Goal: Task Accomplishment & Management: Use online tool/utility

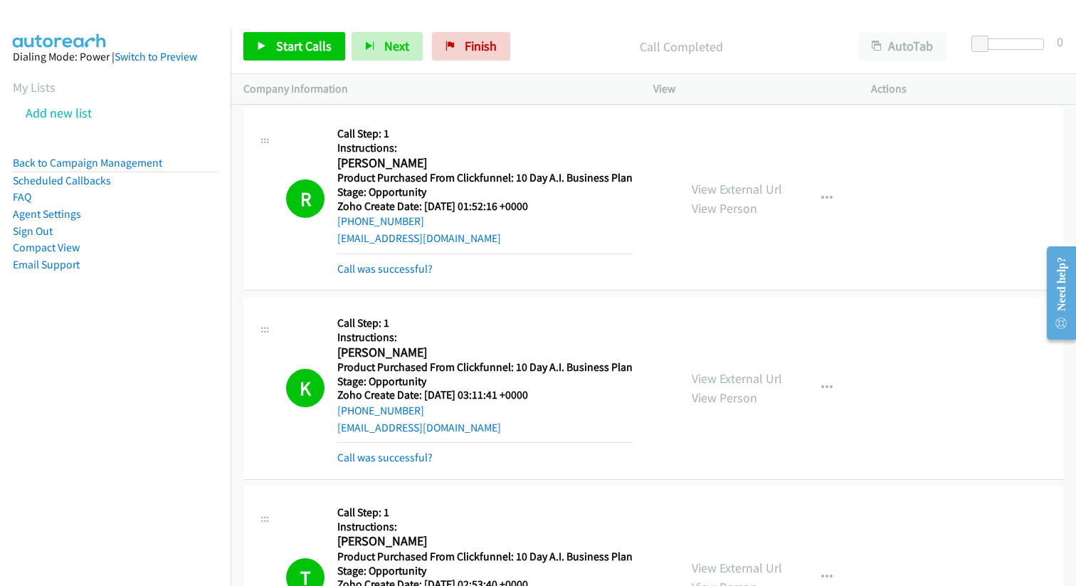
scroll to position [8102, 0]
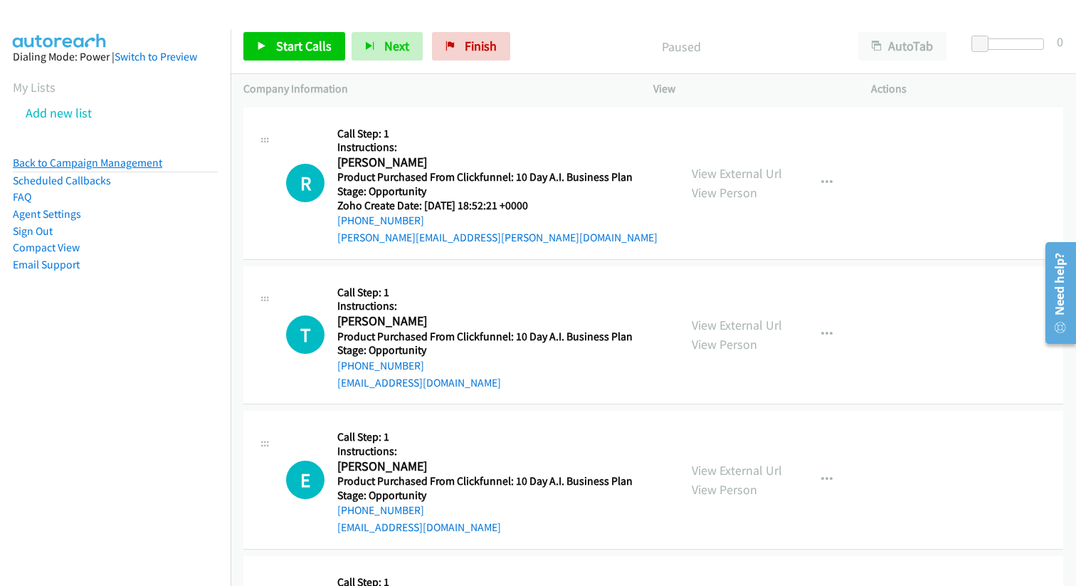
click at [100, 164] on link "Back to Campaign Management" at bounding box center [87, 163] width 149 height 14
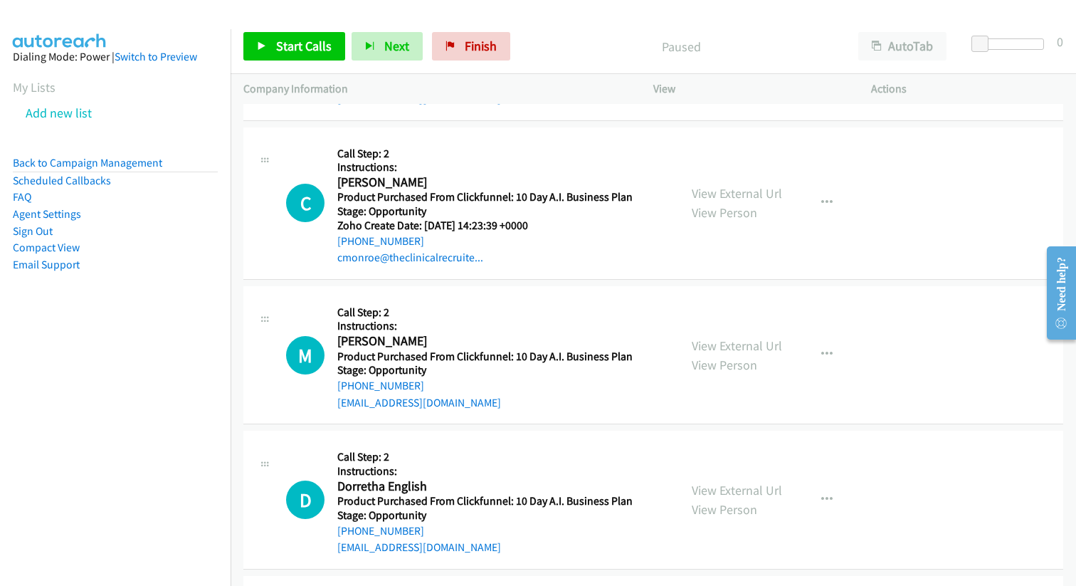
scroll to position [1182, 0]
click at [295, 45] on span "Start Calls" at bounding box center [303, 46] width 55 height 16
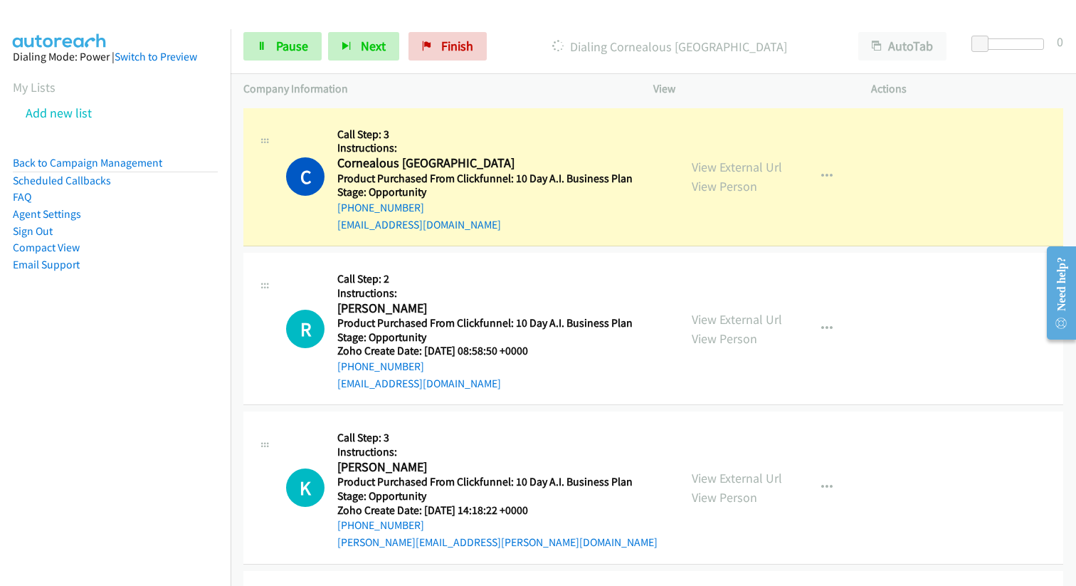
scroll to position [176, 0]
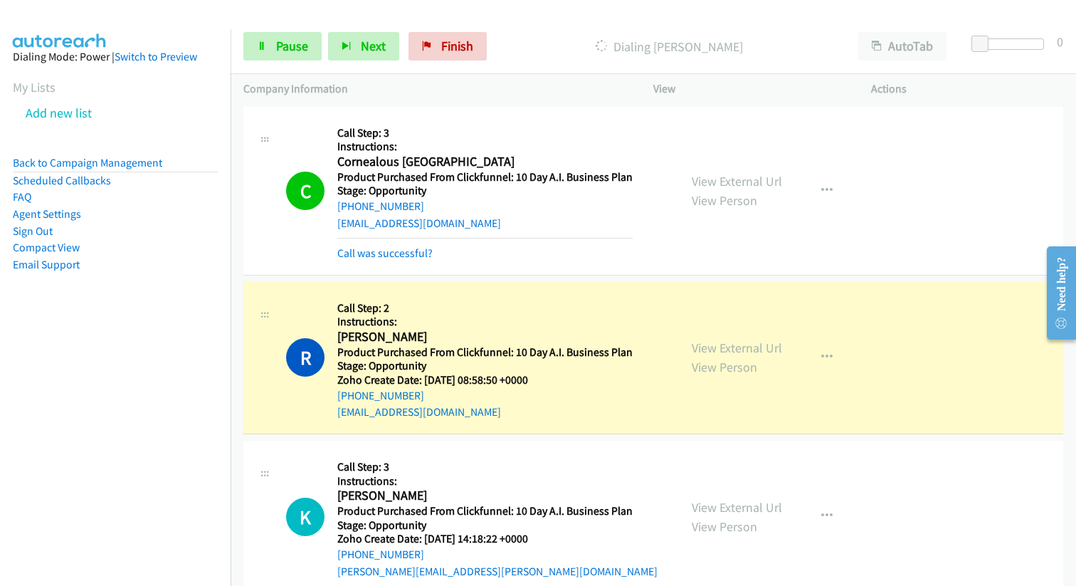
drag, startPoint x: 337, startPoint y: 338, endPoint x: 497, endPoint y: 413, distance: 177.3
click at [498, 413] on div "Callback Scheduled Call Step: 2 Instructions: [PERSON_NAME] America/Los_Angeles…" at bounding box center [484, 358] width 295 height 126
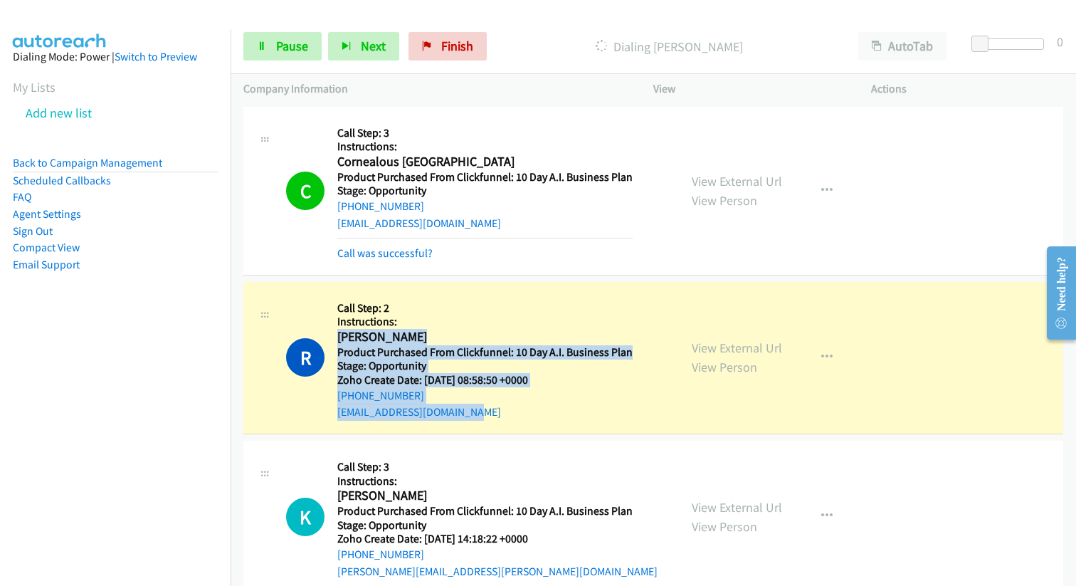
drag, startPoint x: 475, startPoint y: 412, endPoint x: 337, endPoint y: 341, distance: 155.3
click at [337, 341] on div "Callback Scheduled Call Step: 2 Instructions: [PERSON_NAME] America/Los_Angeles…" at bounding box center [484, 358] width 295 height 126
copy div "[PERSON_NAME] America/Los_Angeles Product Purchased From Clickfunnel: 10 Day A.…"
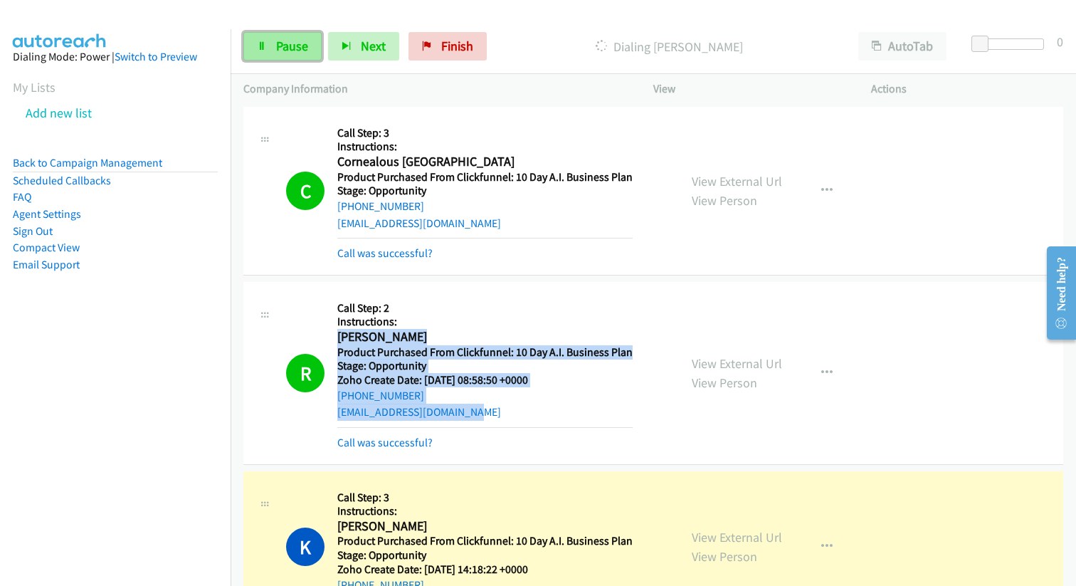
click at [279, 44] on span "Pause" at bounding box center [292, 46] width 32 height 16
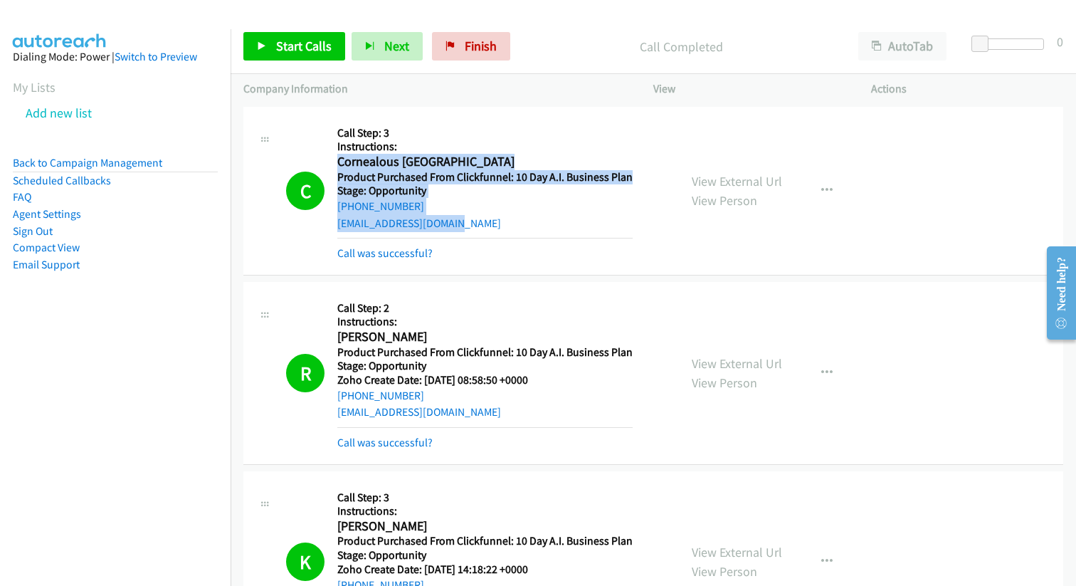
drag, startPoint x: 482, startPoint y: 225, endPoint x: 339, endPoint y: 162, distance: 156.1
click at [339, 161] on div "Callback Scheduled Call Step: 3 Instructions: Cornealous [GEOGRAPHIC_DATA] Amer…" at bounding box center [484, 191] width 295 height 142
copy div "Cornealous [GEOGRAPHIC_DATA]/New_York Product Purchased From Clickfunnel: 10 Da…"
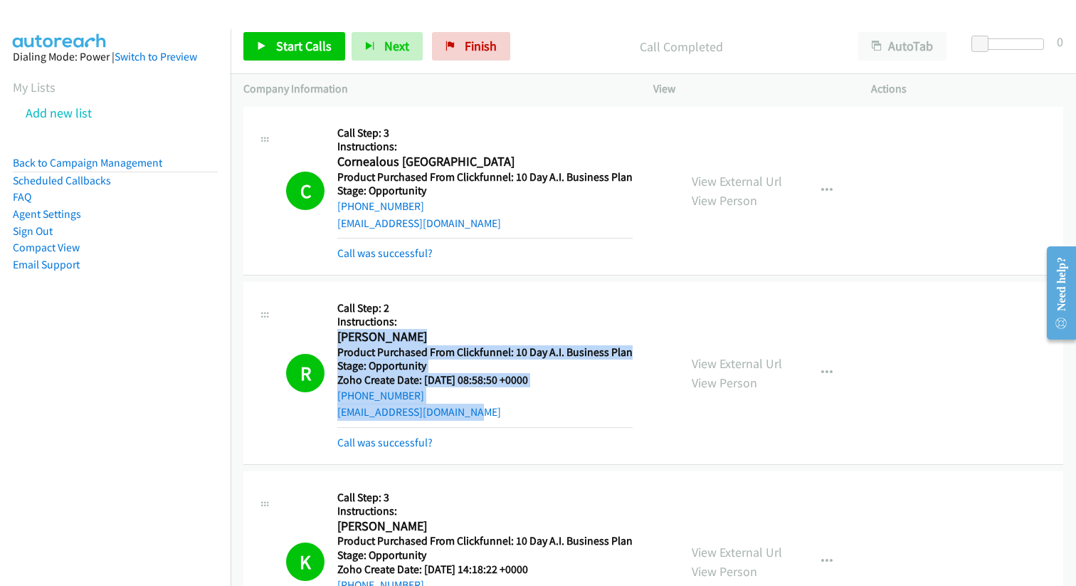
drag, startPoint x: 338, startPoint y: 339, endPoint x: 521, endPoint y: 411, distance: 197.4
click at [521, 411] on div "Callback Scheduled Call Step: 2 Instructions: [PERSON_NAME] America/Los_Angeles…" at bounding box center [484, 373] width 295 height 157
copy div "[PERSON_NAME] America/Los_Angeles Product Purchased From Clickfunnel: 10 Day A.…"
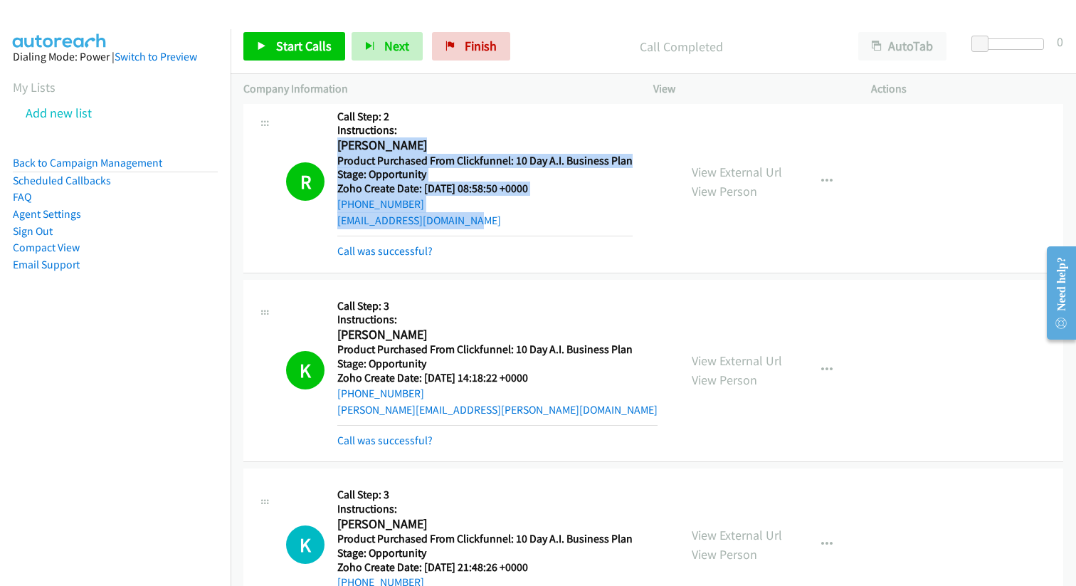
scroll to position [313, 0]
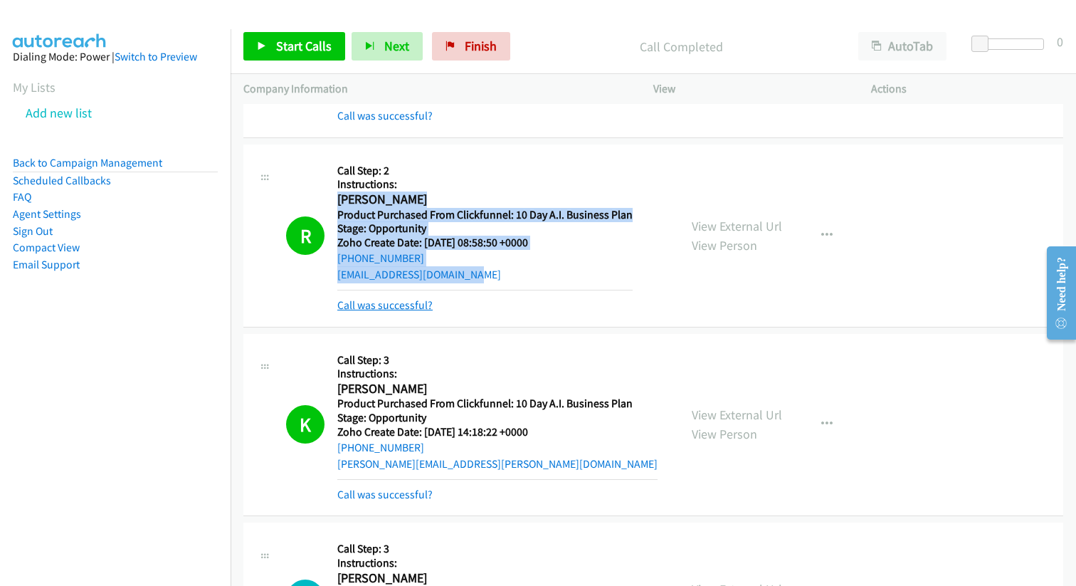
click at [419, 304] on link "Call was successful?" at bounding box center [384, 305] width 95 height 14
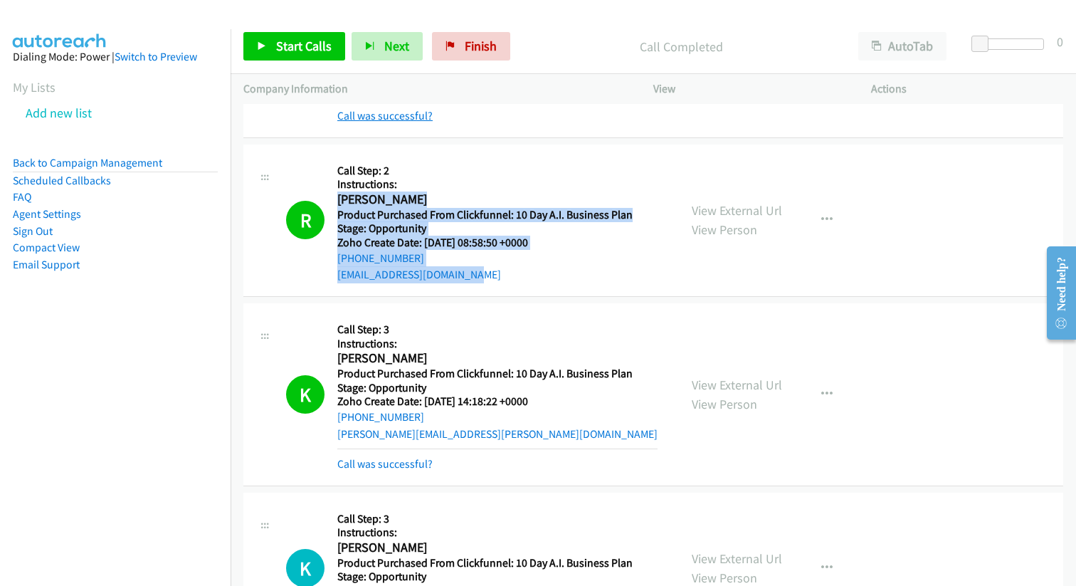
click at [385, 116] on link "Call was successful?" at bounding box center [384, 116] width 95 height 14
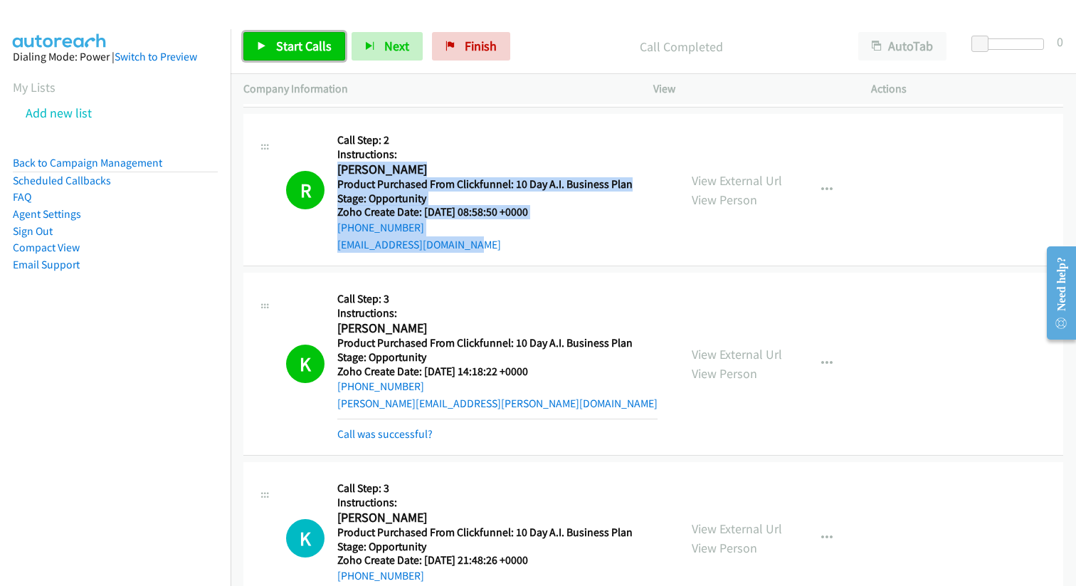
click at [298, 48] on span "Start Calls" at bounding box center [303, 46] width 55 height 16
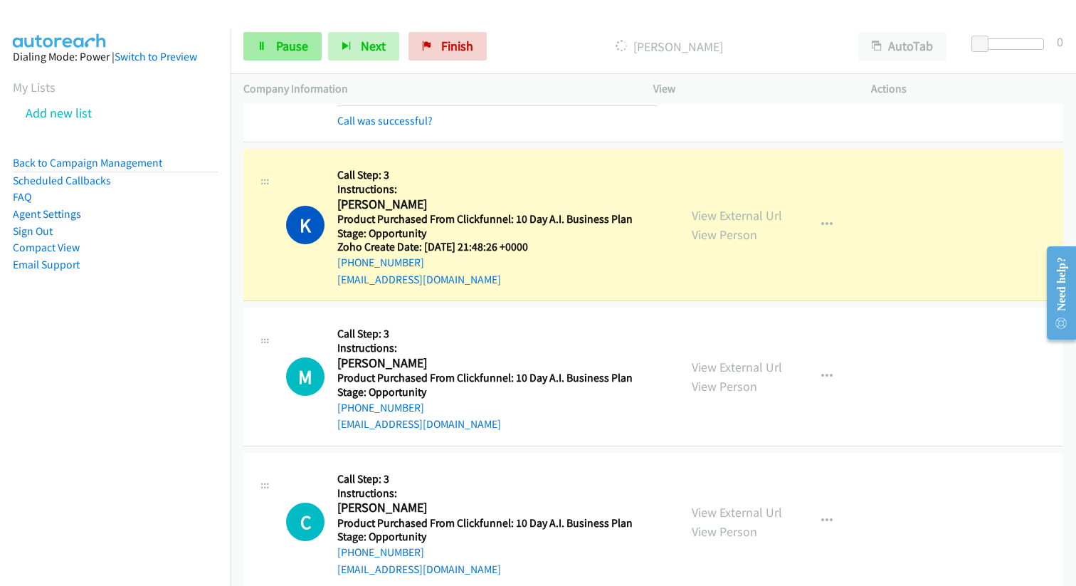
scroll to position [637, 0]
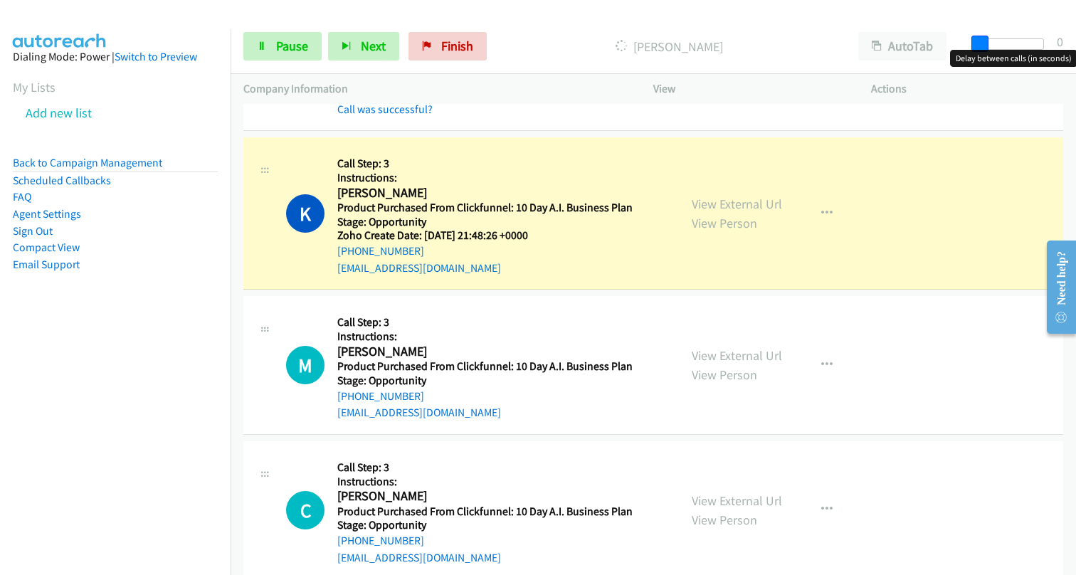
click at [985, 43] on span at bounding box center [979, 44] width 17 height 17
drag, startPoint x: 982, startPoint y: 43, endPoint x: 1002, endPoint y: 44, distance: 20.6
click at [1002, 44] on span at bounding box center [994, 44] width 17 height 17
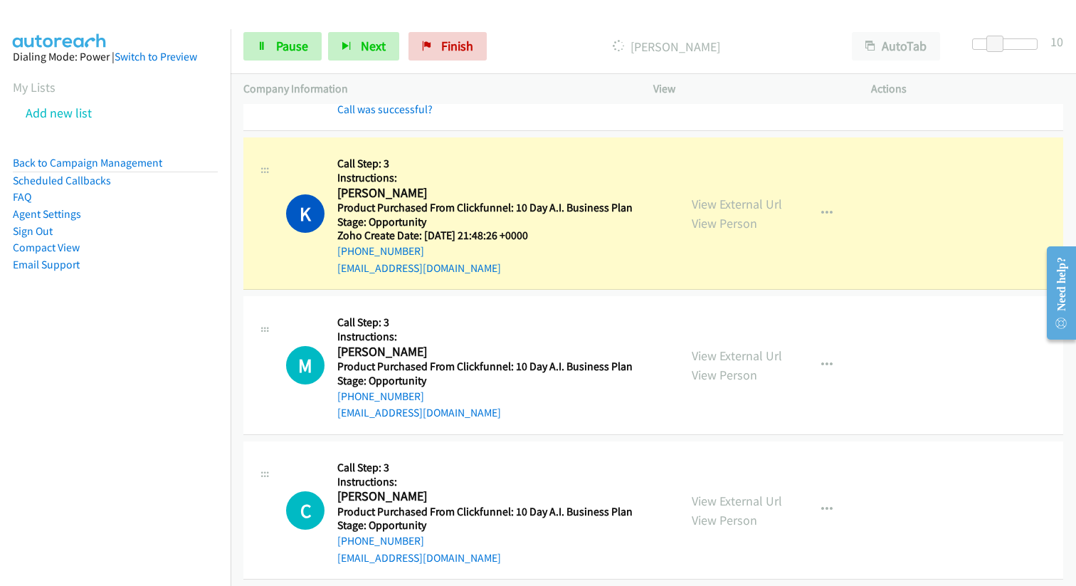
drag, startPoint x: 417, startPoint y: 253, endPoint x: 324, endPoint y: 255, distance: 92.5
click at [324, 255] on div "K Callback Scheduled Call Step: 3 Instructions: [PERSON_NAME] America/Los_Angel…" at bounding box center [476, 213] width 380 height 126
copy link "[PHONE_NUMBER]"
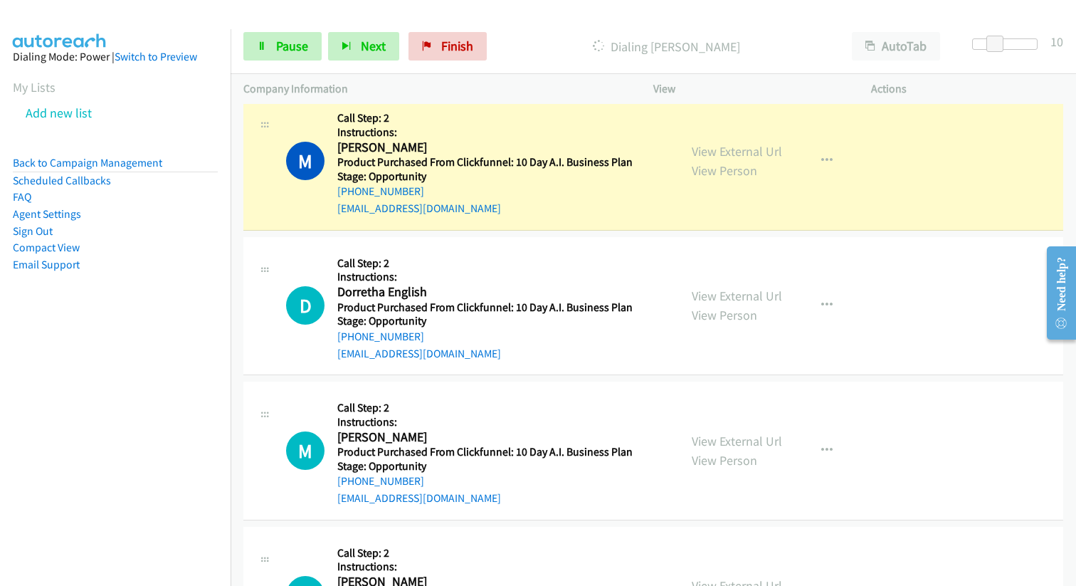
scroll to position [1609, 0]
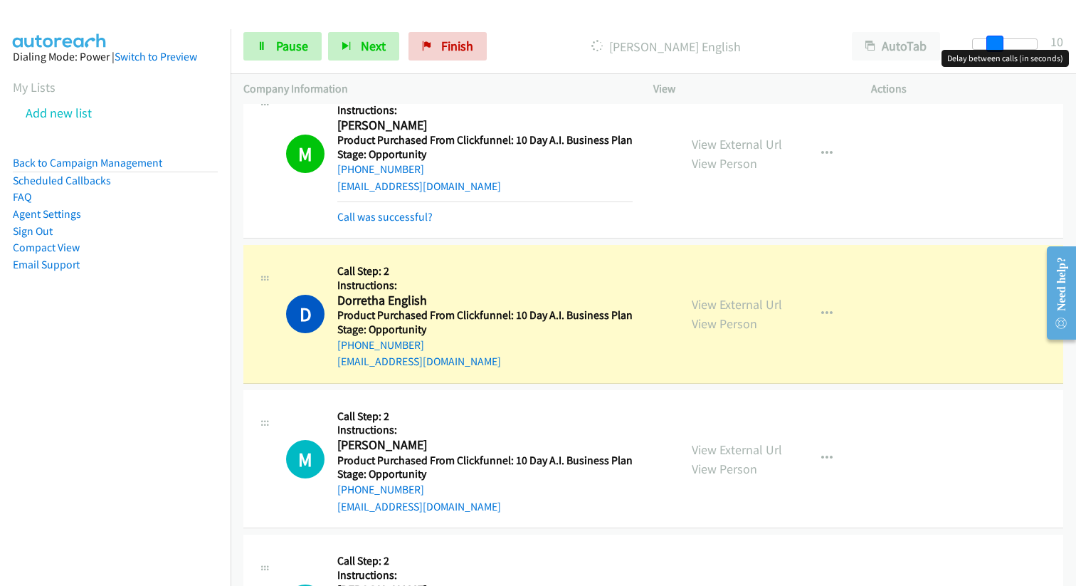
click at [995, 46] on span at bounding box center [994, 44] width 17 height 17
drag, startPoint x: 995, startPoint y: 46, endPoint x: 981, endPoint y: 44, distance: 14.3
click at [981, 44] on span at bounding box center [988, 44] width 17 height 17
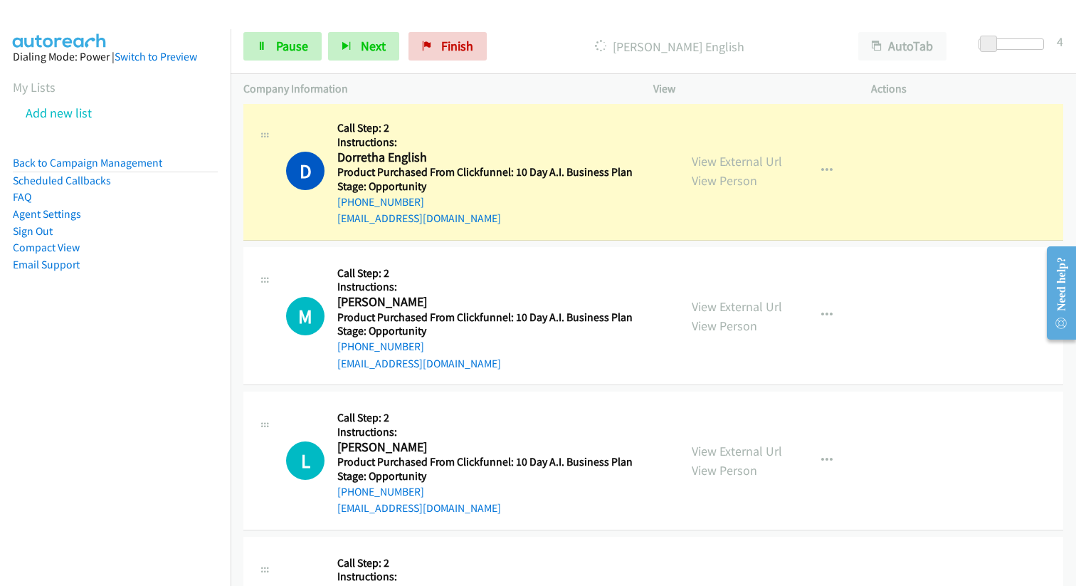
scroll to position [1754, 0]
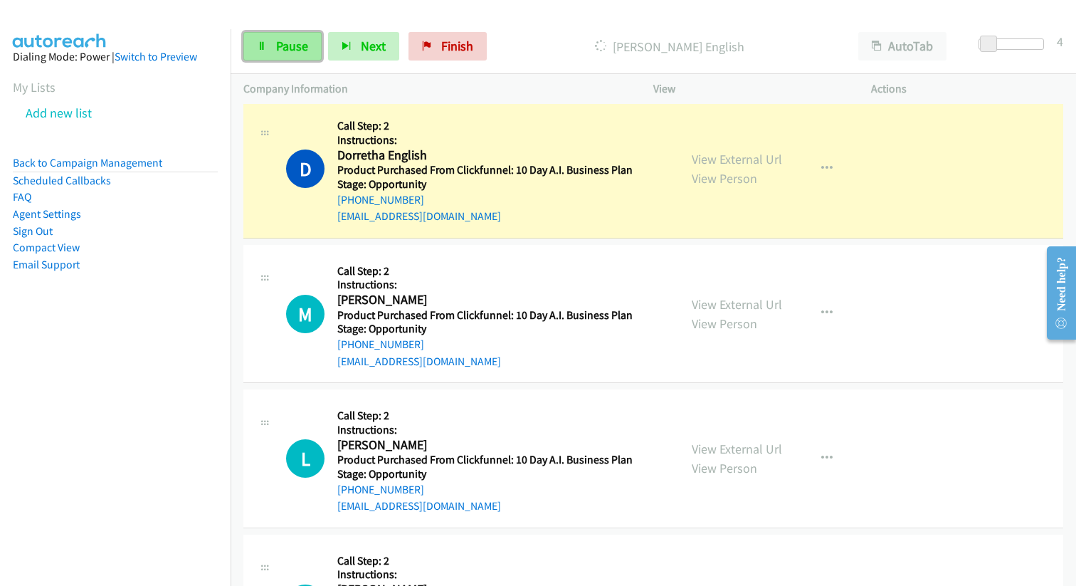
click at [268, 48] on link "Pause" at bounding box center [282, 46] width 78 height 28
click at [268, 49] on link "Pause" at bounding box center [282, 46] width 78 height 28
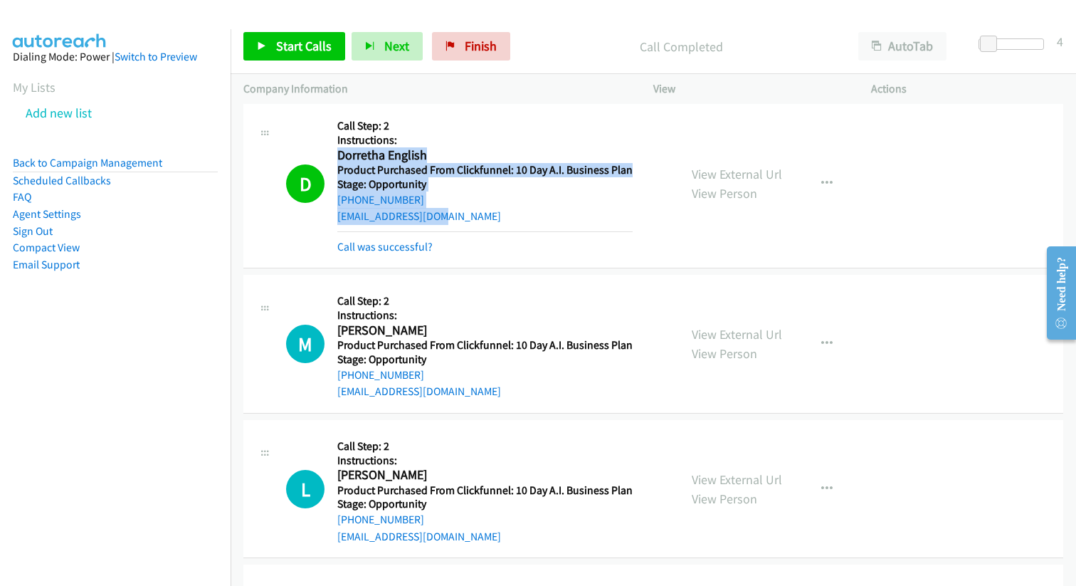
drag, startPoint x: 336, startPoint y: 153, endPoint x: 457, endPoint y: 206, distance: 132.8
click at [459, 207] on div "D Callback Scheduled Call Step: 2 Instructions: Dorretha English [GEOGRAPHIC_DA…" at bounding box center [476, 183] width 380 height 142
click at [339, 156] on h2 "Dorretha English" at bounding box center [483, 155] width 292 height 16
drag, startPoint x: 339, startPoint y: 156, endPoint x: 477, endPoint y: 223, distance: 153.0
click at [477, 224] on div "Callback Scheduled Call Step: 2 Instructions: Dorretha English [GEOGRAPHIC_DATA…" at bounding box center [484, 183] width 295 height 142
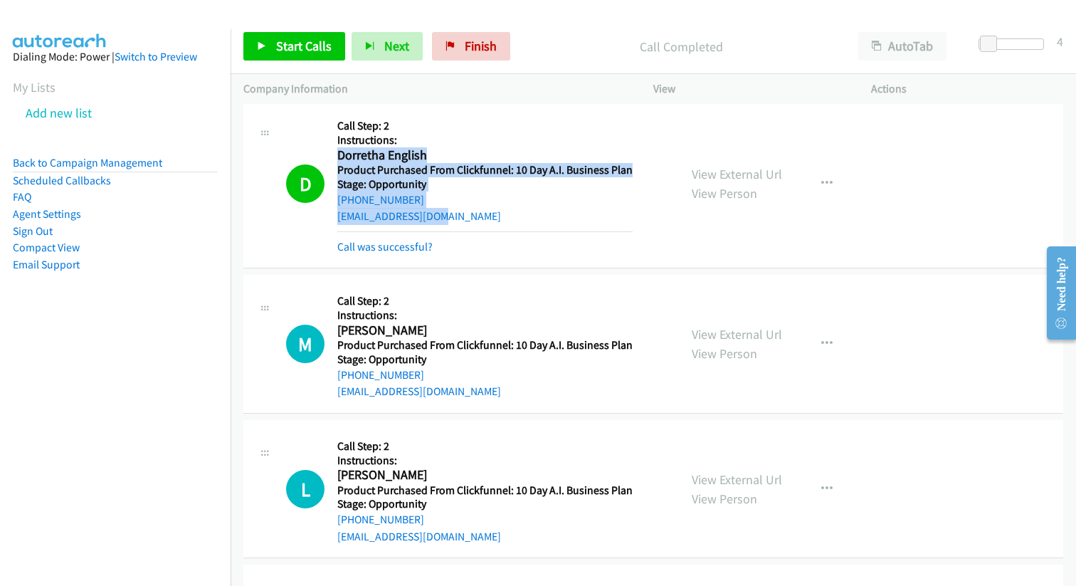
copy div "Dorretha English America/[GEOGRAPHIC_DATA] Product Purchased From Clickfunnel: …"
click at [322, 46] on span "Start Calls" at bounding box center [303, 46] width 55 height 16
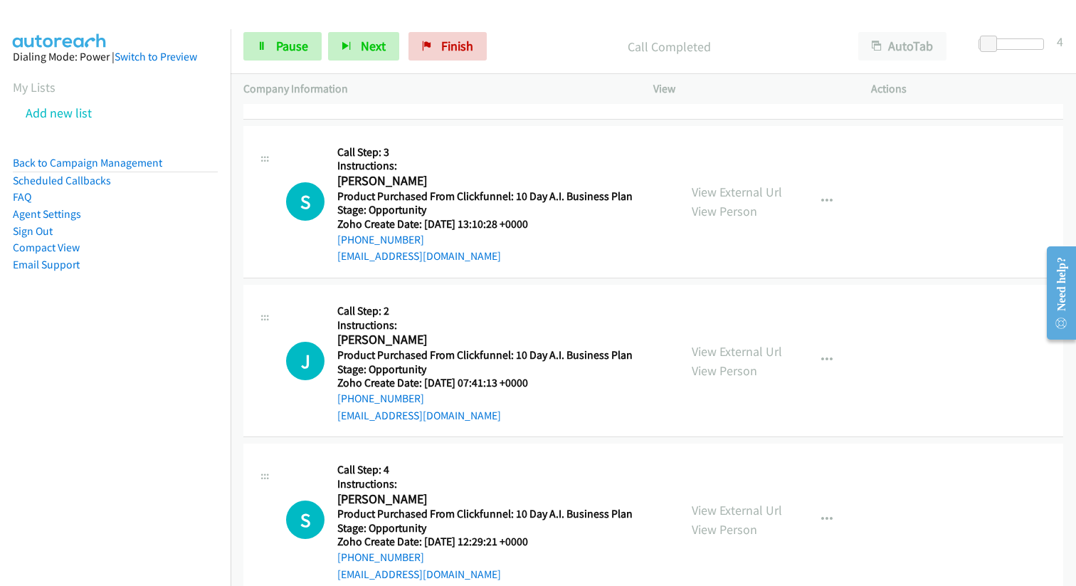
scroll to position [2430, 0]
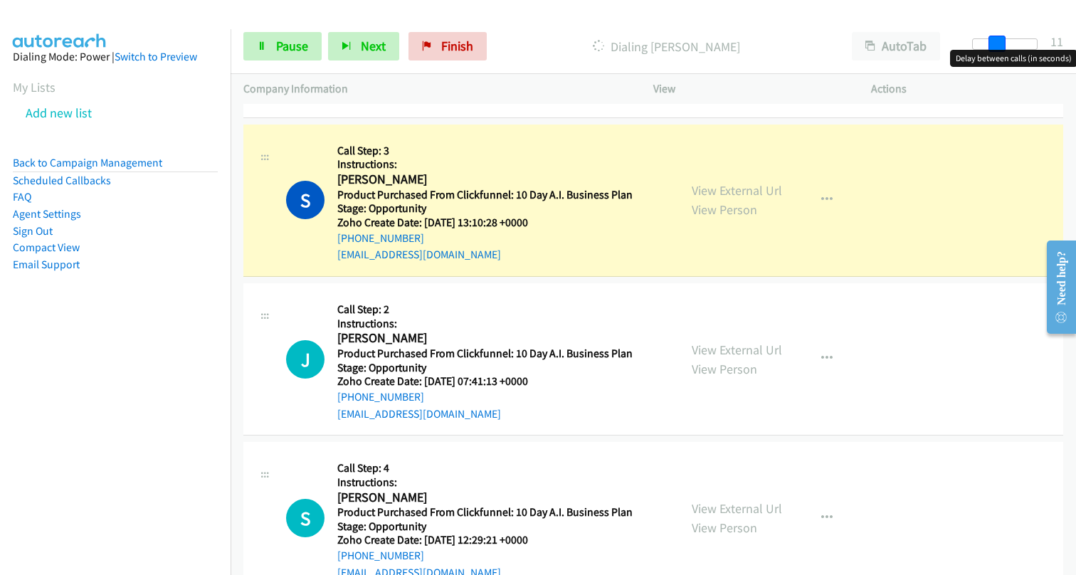
drag, startPoint x: 985, startPoint y: 41, endPoint x: 1001, endPoint y: 40, distance: 15.7
click at [1001, 40] on span at bounding box center [996, 44] width 17 height 17
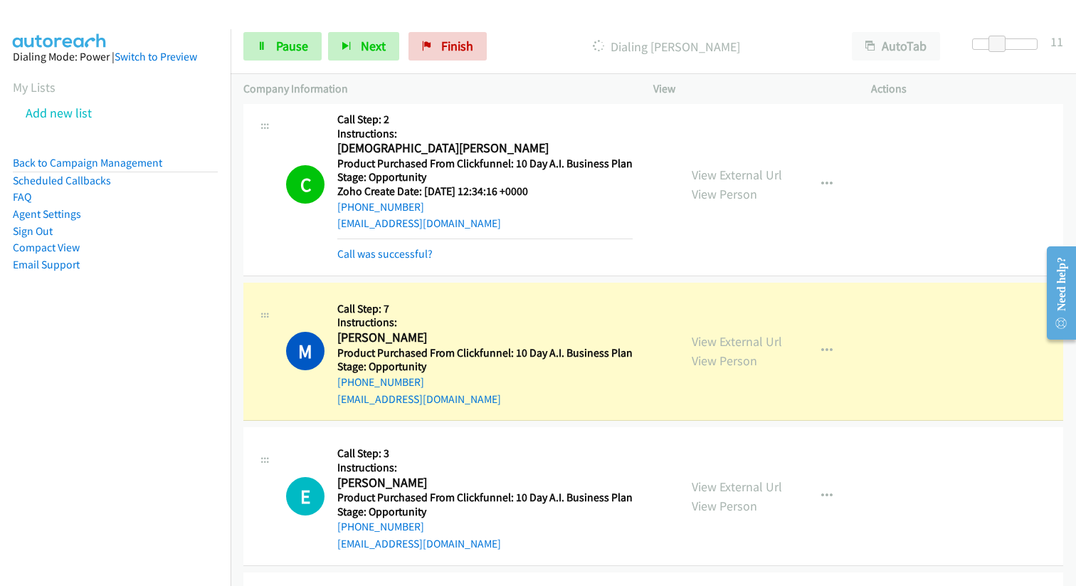
scroll to position [4887, 0]
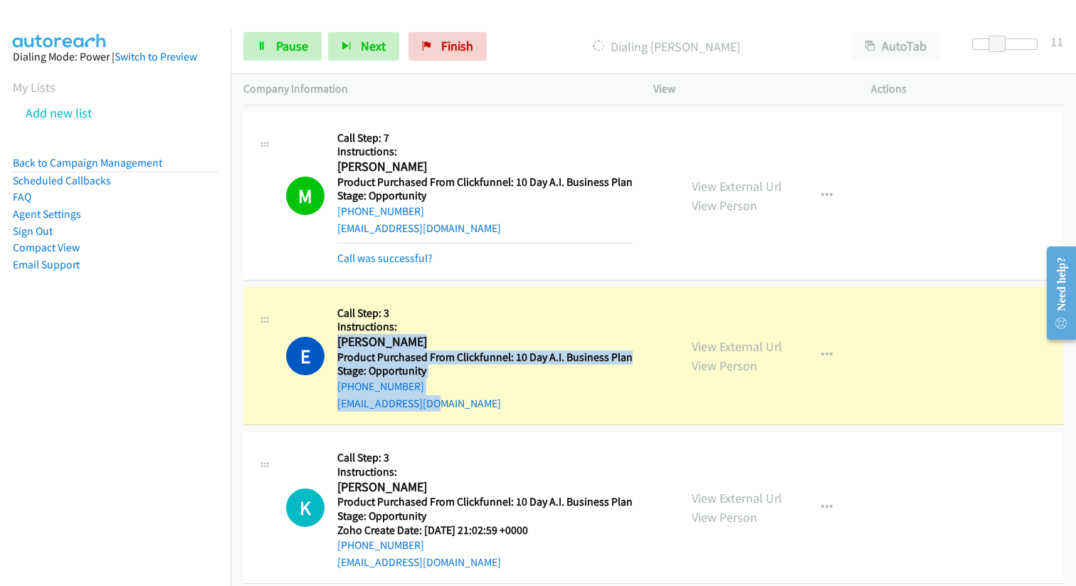
drag, startPoint x: 338, startPoint y: 343, endPoint x: 465, endPoint y: 398, distance: 138.9
click at [465, 398] on div "Callback Scheduled Call Step: 3 Instructions: [PERSON_NAME] America/[GEOGRAPHIC…" at bounding box center [484, 356] width 295 height 112
copy div "[PERSON_NAME] America/[GEOGRAPHIC_DATA] Product Purchased From Clickfunnel: 10 …"
click at [419, 388] on div "[PHONE_NUMBER]" at bounding box center [484, 386] width 295 height 17
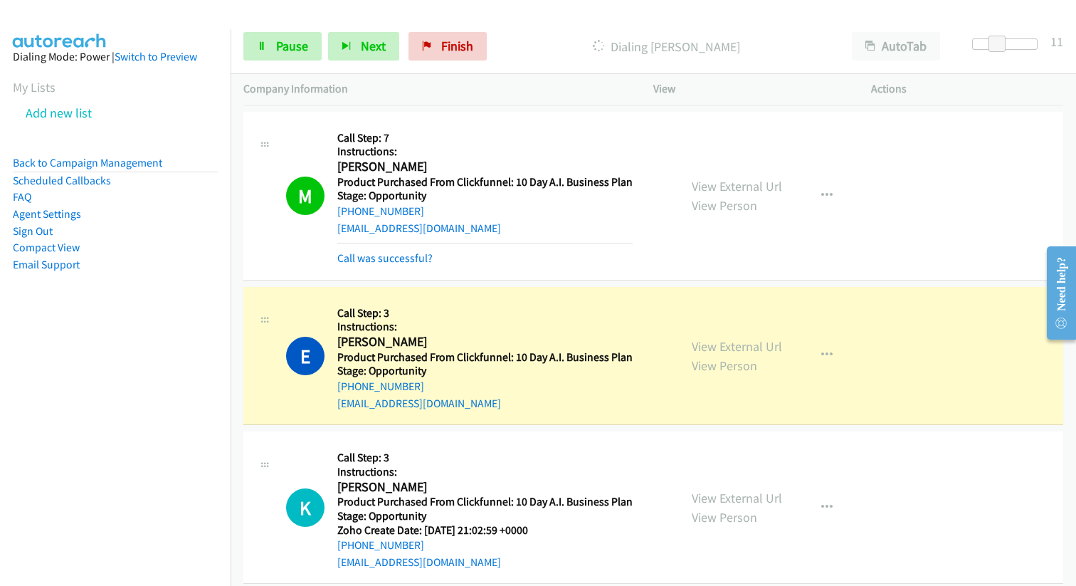
drag, startPoint x: 418, startPoint y: 385, endPoint x: 338, endPoint y: 345, distance: 89.1
click at [338, 345] on div "Callback Scheduled Call Step: 3 Instructions: [PERSON_NAME] America/[GEOGRAPHIC…" at bounding box center [484, 356] width 295 height 112
copy div "[PERSON_NAME] America/[GEOGRAPHIC_DATA] Product Purchased From Clickfunnel: 10 …"
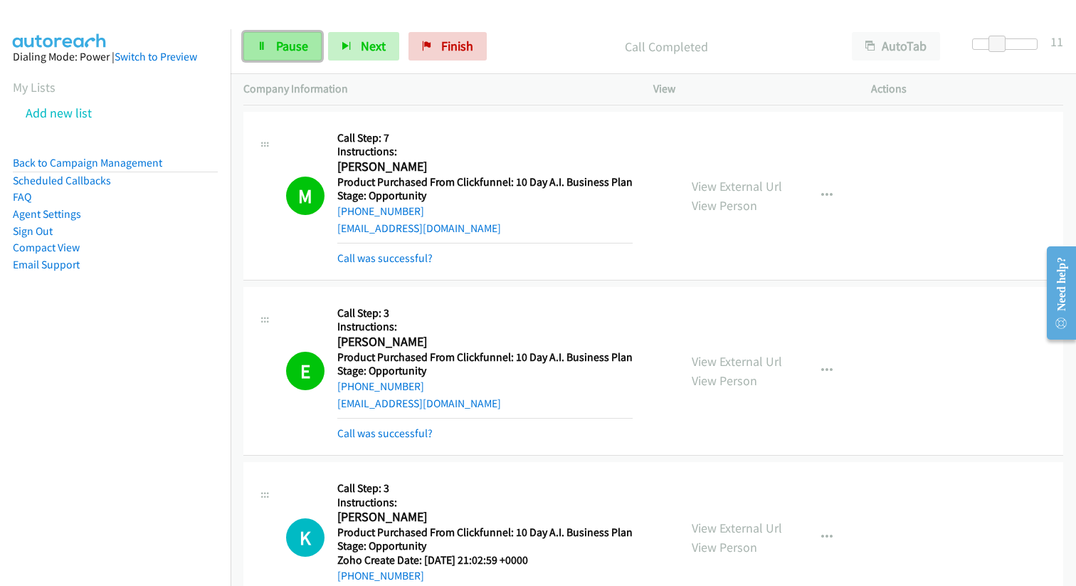
click at [280, 48] on span "Pause" at bounding box center [292, 46] width 32 height 16
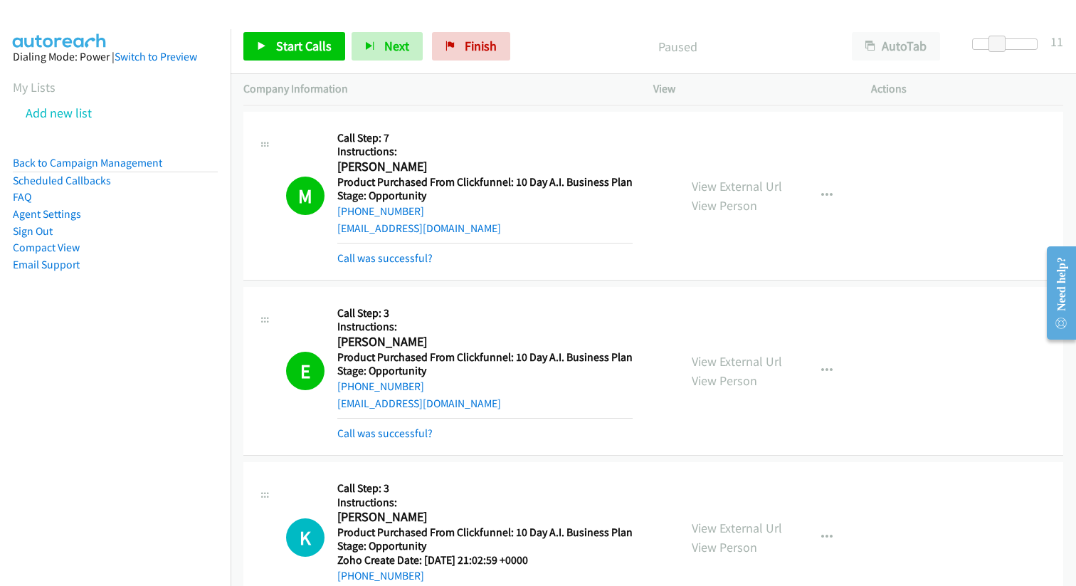
click at [420, 388] on div "[PHONE_NUMBER]" at bounding box center [484, 386] width 295 height 17
click at [415, 386] on div "[PHONE_NUMBER]" at bounding box center [484, 386] width 295 height 17
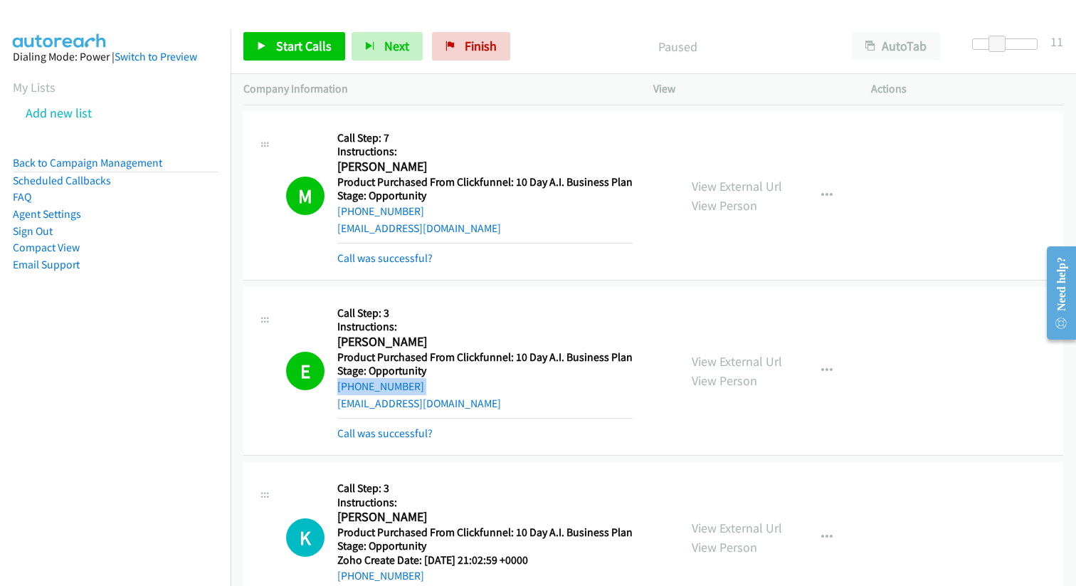
click at [415, 386] on div "[PHONE_NUMBER]" at bounding box center [484, 386] width 295 height 17
copy div "[PHONE_NUMBER]"
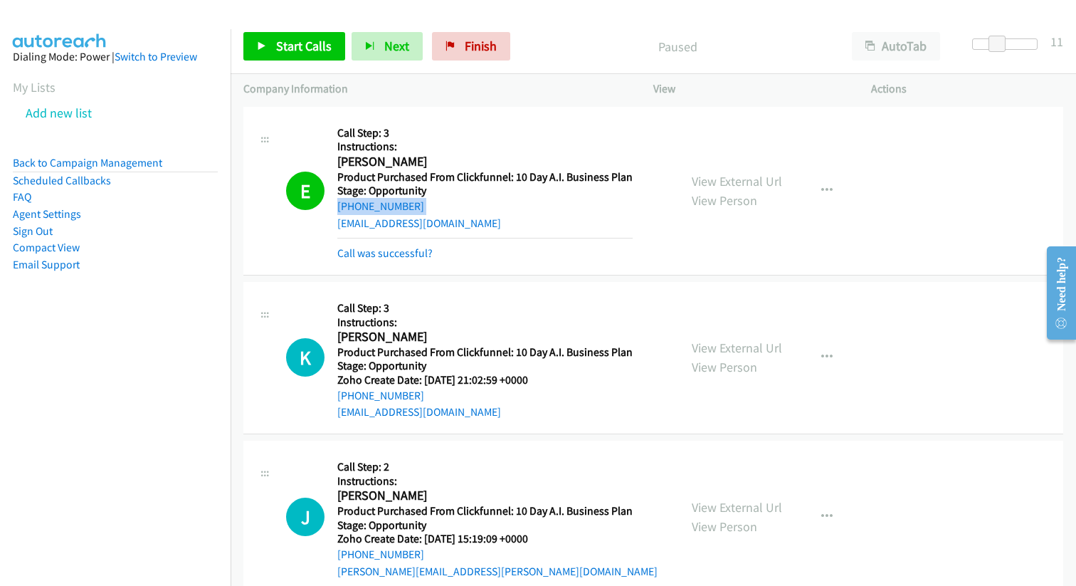
scroll to position [5083, 0]
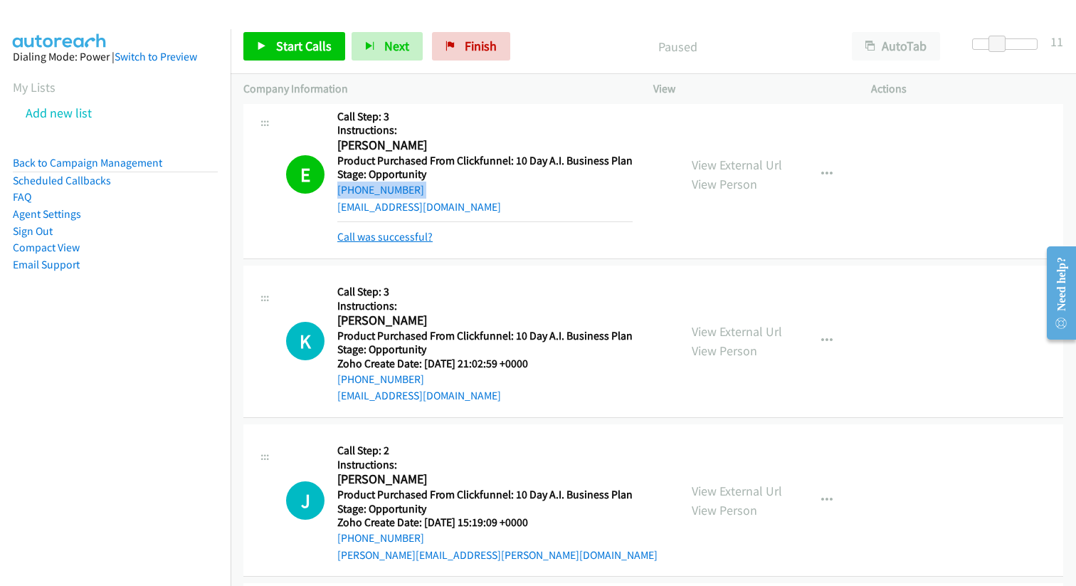
click at [402, 235] on link "Call was successful?" at bounding box center [384, 237] width 95 height 14
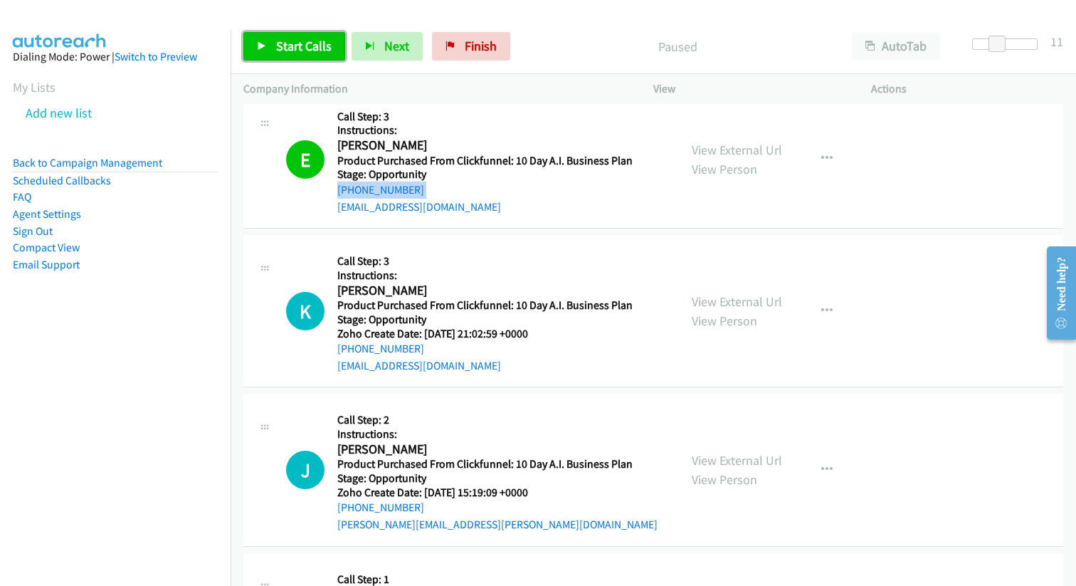
click at [282, 53] on span "Start Calls" at bounding box center [303, 46] width 55 height 16
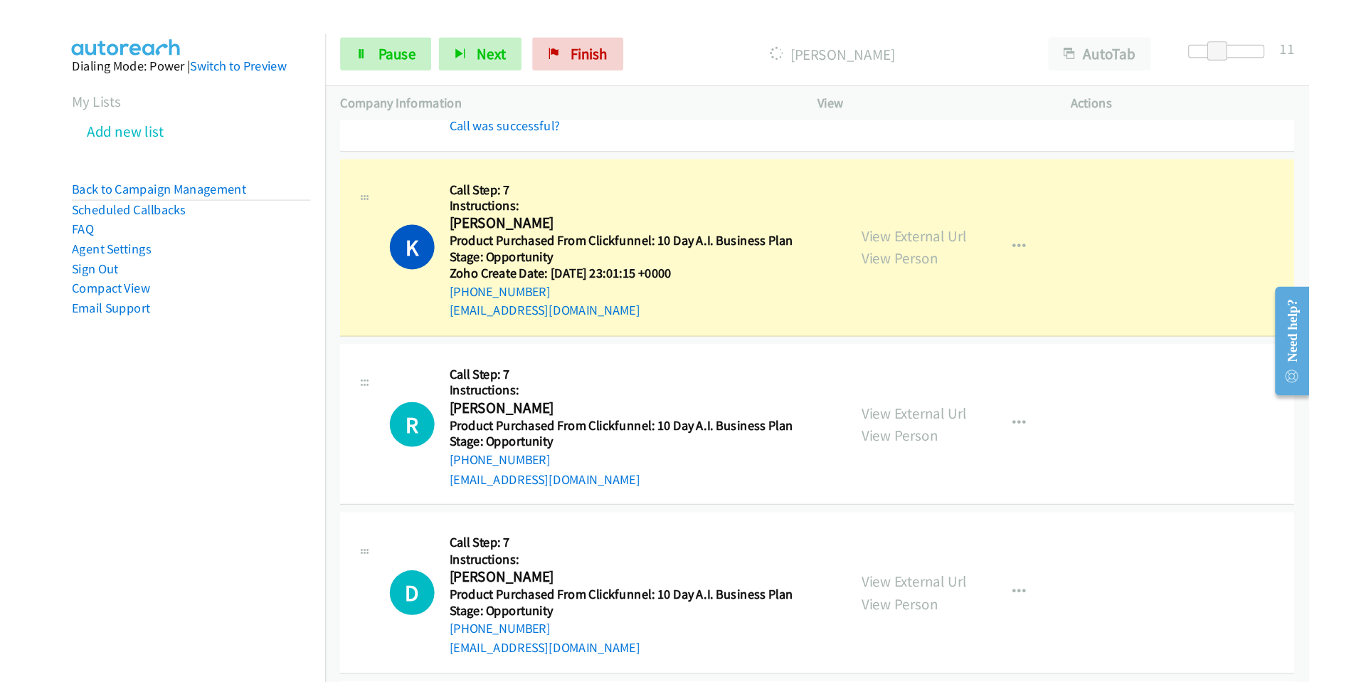
scroll to position [6428, 0]
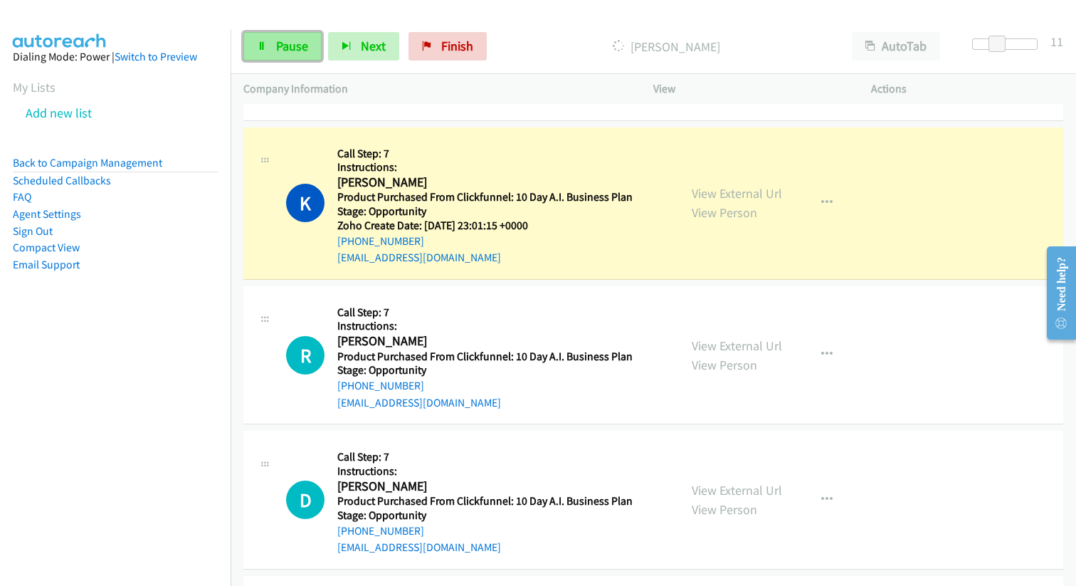
click at [281, 49] on span "Pause" at bounding box center [292, 46] width 32 height 16
